Goal: Learn about a topic

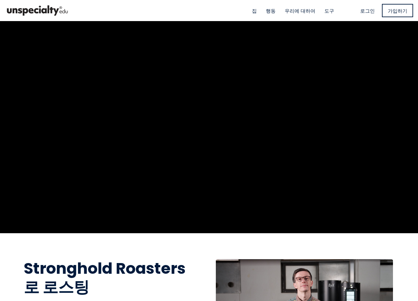
click at [56, 11] on img at bounding box center [37, 11] width 65 height 16
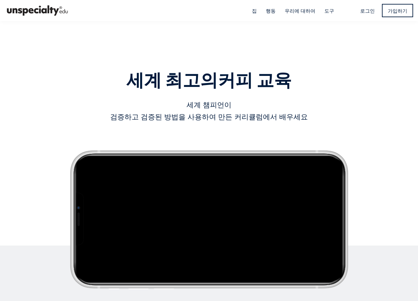
click at [298, 11] on font "우리에 대하여" at bounding box center [299, 10] width 31 height 7
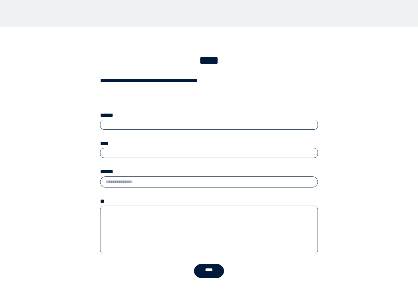
scroll to position [655, 0]
